Goal: Obtain resource: Obtain resource

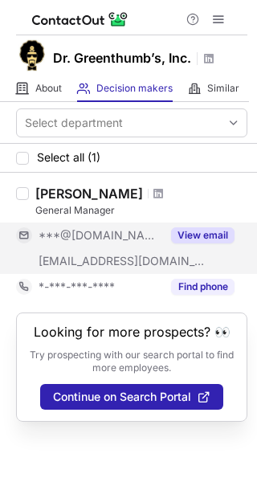
click at [211, 236] on button "View email" at bounding box center [202, 235] width 63 height 16
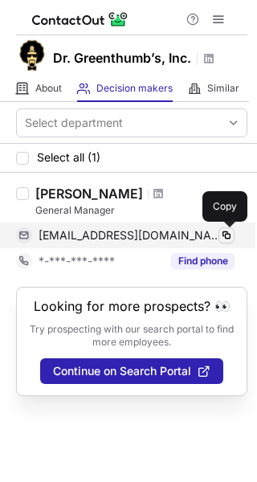
click at [225, 235] on span at bounding box center [226, 235] width 13 height 13
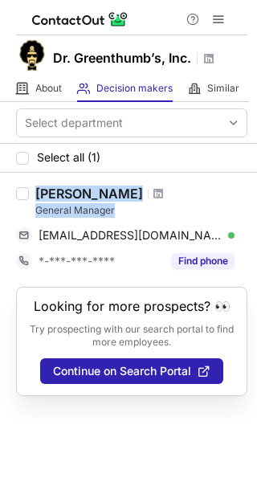
drag, startPoint x: 122, startPoint y: 211, endPoint x: 23, endPoint y: 211, distance: 98.8
click at [23, 211] on div "Marley Curtis General Manager mcurtis0620@gmail.com Verified Copy *-***-***-***…" at bounding box center [128, 230] width 257 height 114
click at [137, 207] on div "General Manager" at bounding box center [141, 210] width 212 height 14
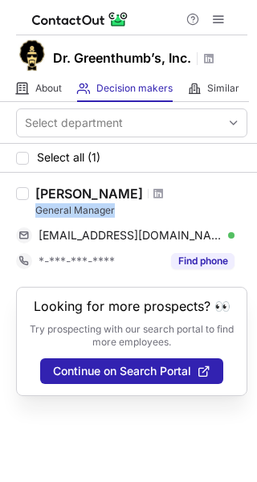
drag, startPoint x: 123, startPoint y: 207, endPoint x: 47, endPoint y: 214, distance: 75.8
click at [31, 214] on div "Marley Curtis General Manager mcurtis0620@gmail.com Verified Copy *-***-***-***…" at bounding box center [138, 230] width 219 height 88
copy div "General Manager"
click at [162, 214] on div "General Manager" at bounding box center [141, 210] width 212 height 14
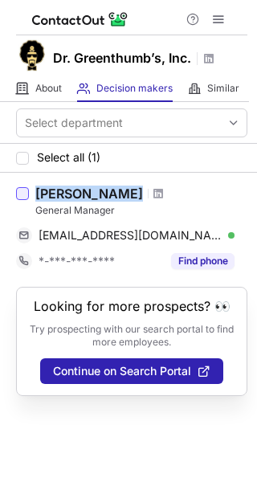
drag, startPoint x: 119, startPoint y: 192, endPoint x: 23, endPoint y: 198, distance: 95.8
click at [23, 198] on div "Marley Curtis General Manager mcurtis0620@gmail.com Verified Copy *-***-***-***…" at bounding box center [128, 230] width 257 height 114
copy div "Marley Curtis"
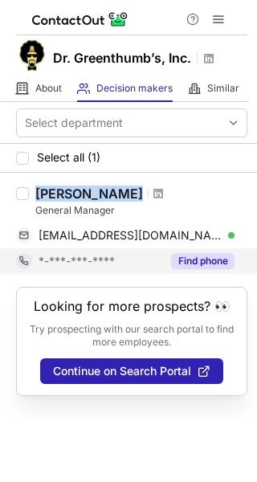
click at [199, 258] on button "Find phone" at bounding box center [202, 261] width 63 height 16
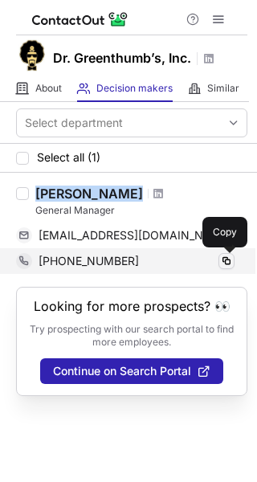
click at [223, 259] on span at bounding box center [226, 261] width 13 height 13
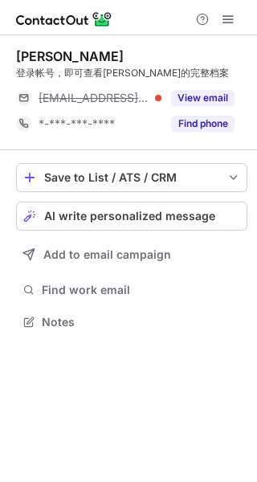
scroll to position [311, 257]
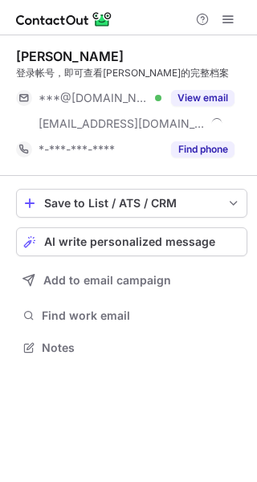
scroll to position [337, 257]
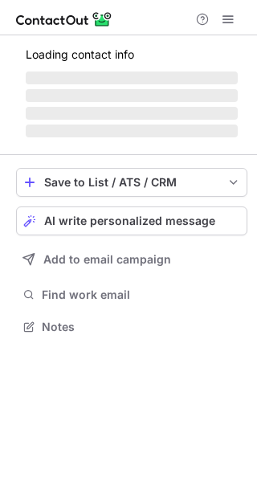
scroll to position [311, 257]
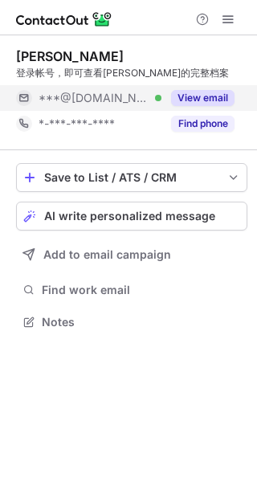
click at [194, 92] on button "View email" at bounding box center [202, 98] width 63 height 16
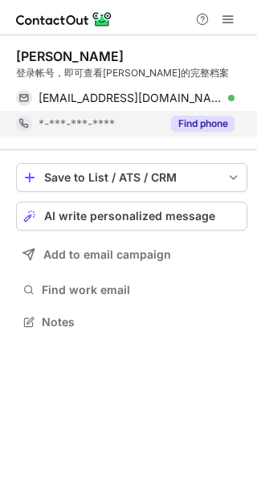
click at [210, 122] on button "Find phone" at bounding box center [202, 124] width 63 height 16
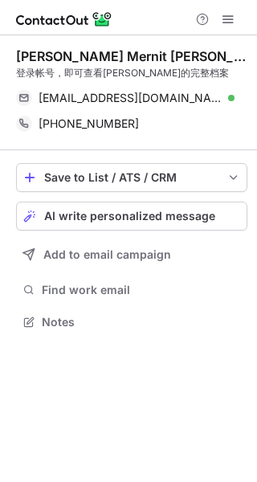
scroll to position [311, 257]
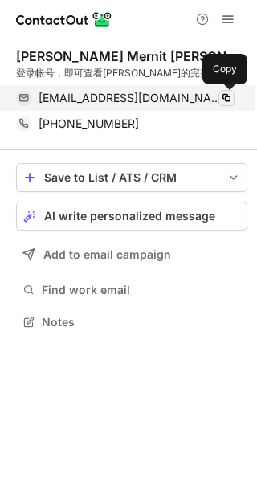
click at [223, 100] on span at bounding box center [226, 98] width 13 height 13
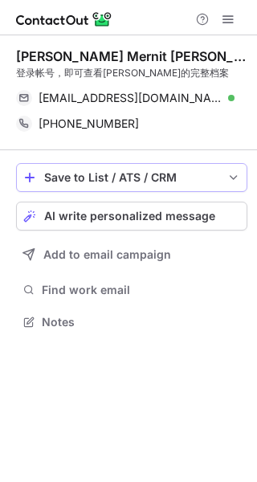
scroll to position [311, 257]
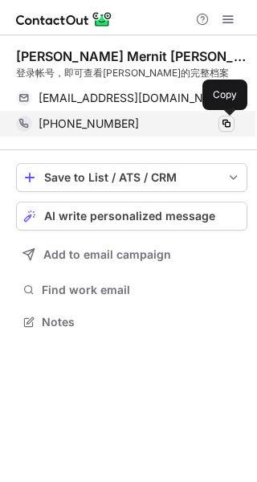
click at [230, 122] on span at bounding box center [226, 123] width 13 height 13
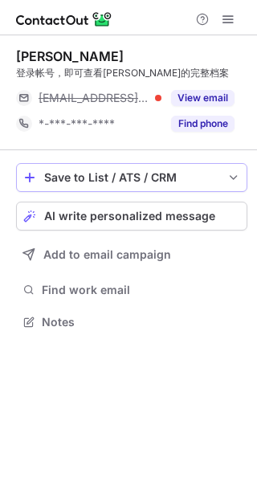
scroll to position [311, 257]
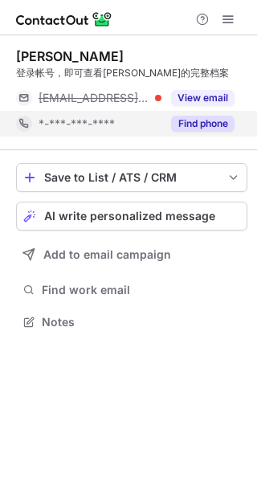
click at [203, 126] on button "Find phone" at bounding box center [202, 124] width 63 height 16
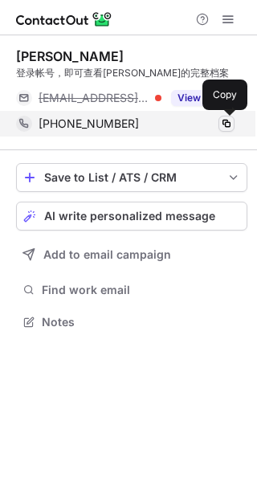
click at [229, 123] on span at bounding box center [226, 123] width 13 height 13
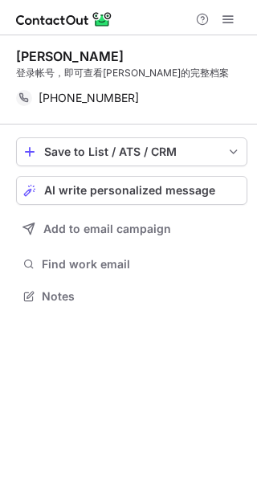
scroll to position [285, 257]
